Goal: Task Accomplishment & Management: Manage account settings

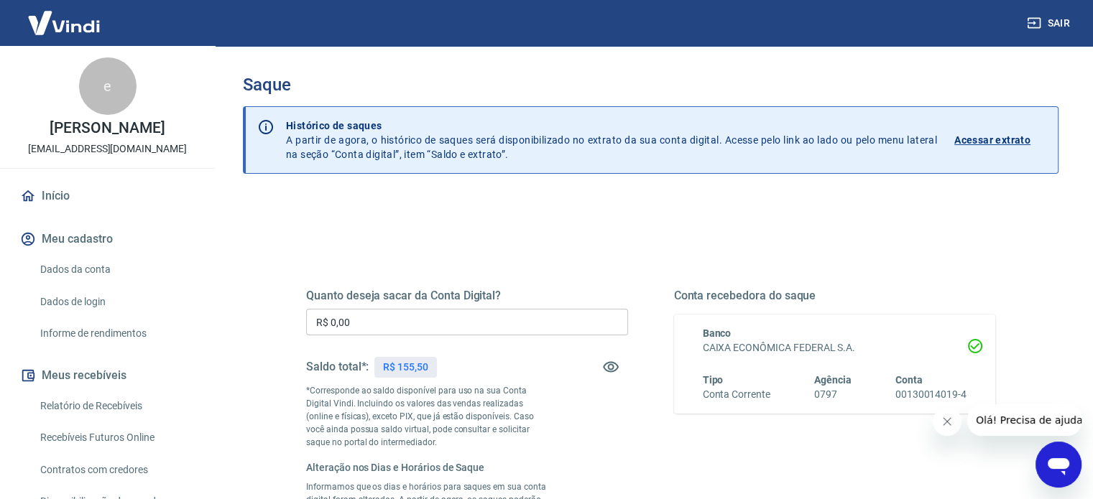
scroll to position [144, 0]
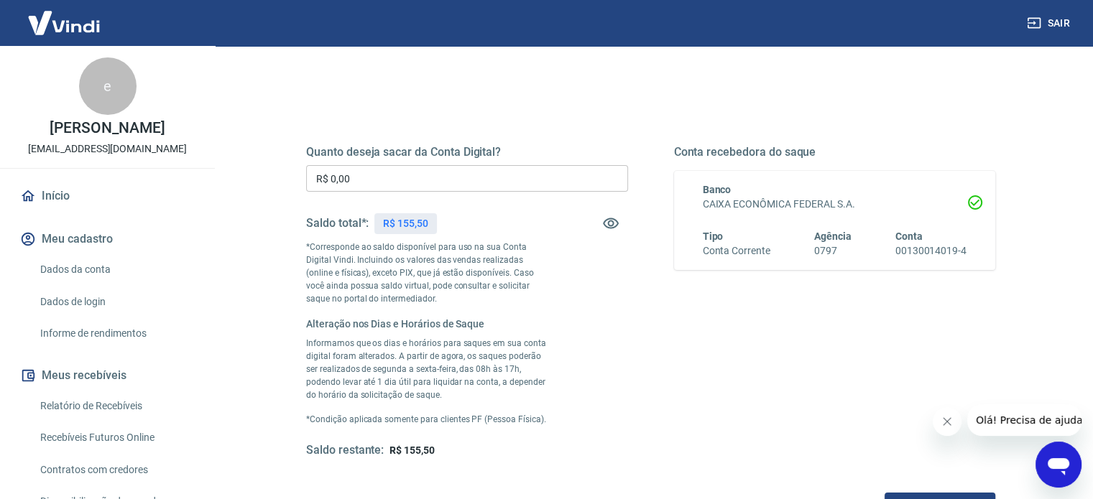
click at [480, 181] on input "R$ 0,00" at bounding box center [467, 178] width 322 height 27
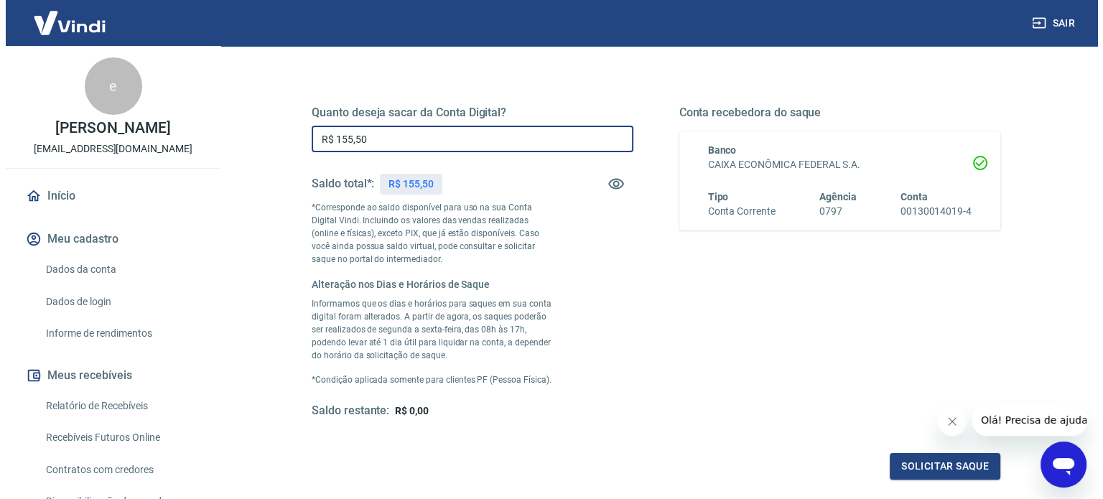
scroll to position [216, 0]
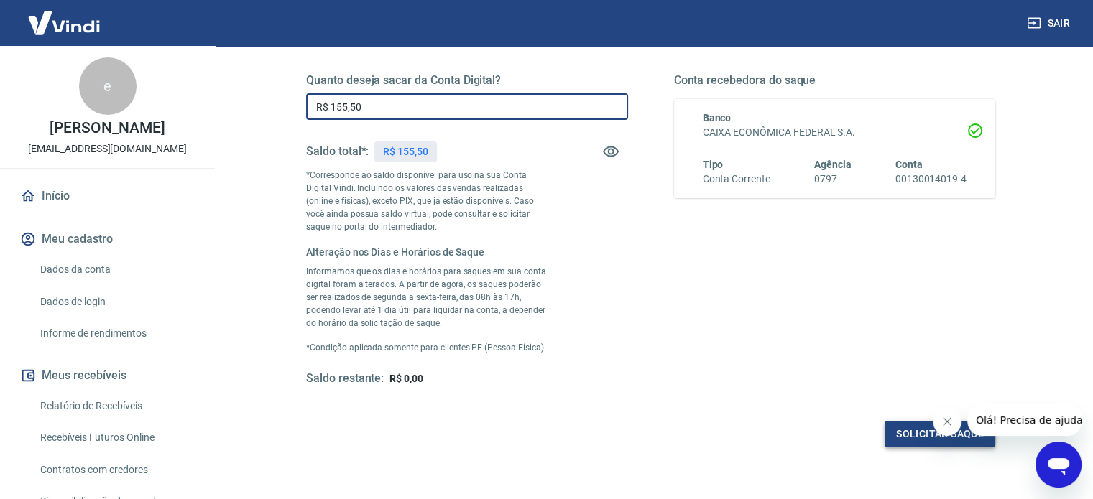
type input "R$ 155,50"
click at [900, 427] on button "Solicitar saque" at bounding box center [939, 434] width 111 height 27
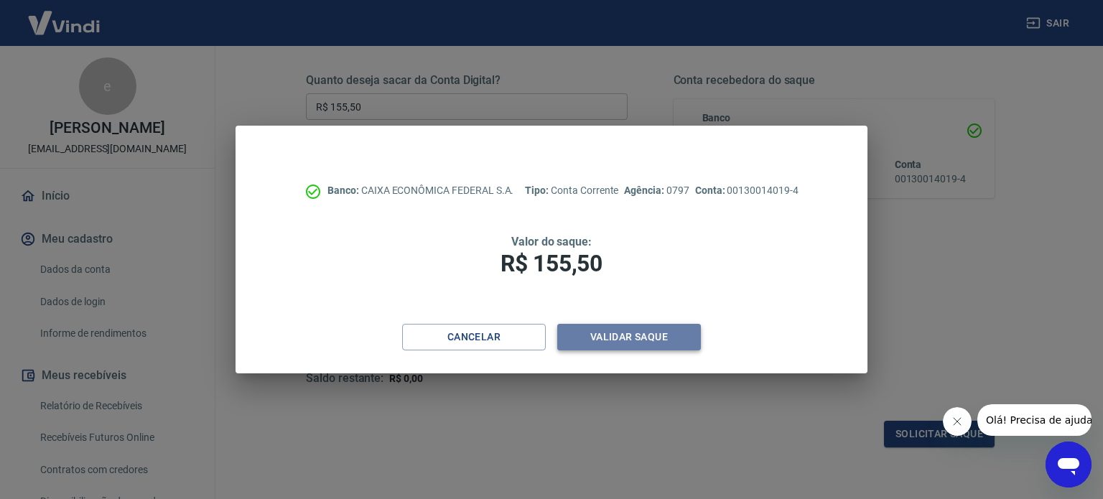
click at [619, 339] on button "Validar saque" at bounding box center [629, 337] width 144 height 27
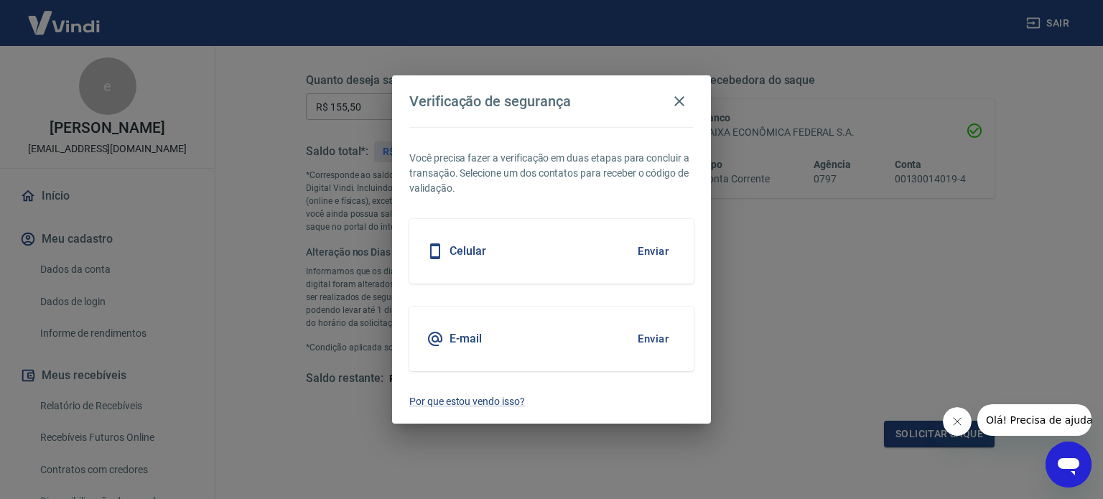
click at [651, 338] on button "Enviar" at bounding box center [653, 339] width 47 height 30
